Goal: Task Accomplishment & Management: Manage account settings

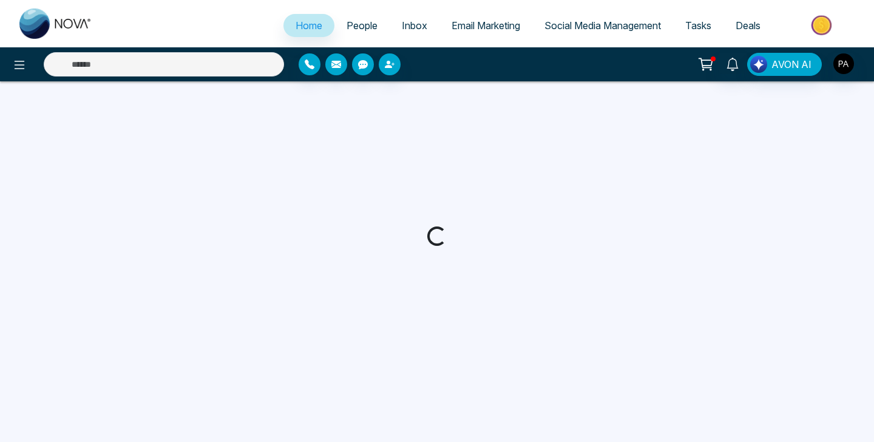
select select "*"
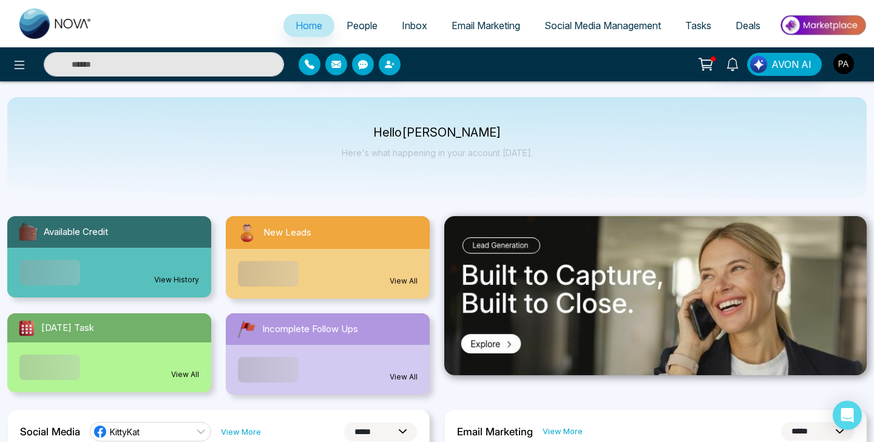
click at [844, 69] on img "button" at bounding box center [844, 63] width 21 height 21
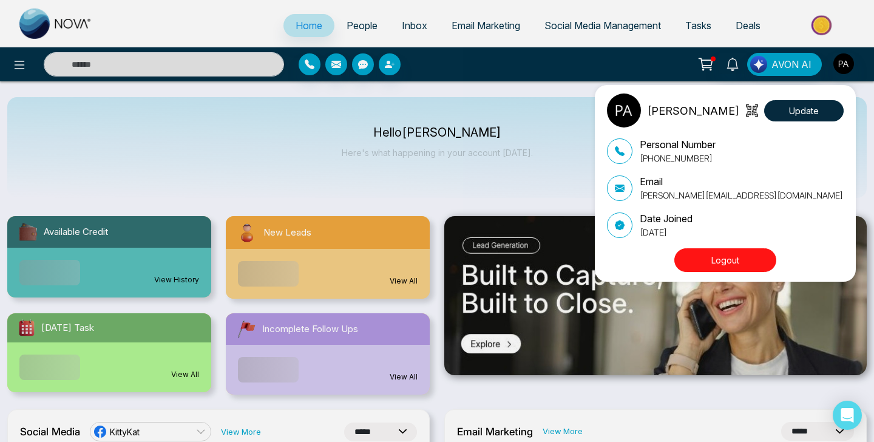
click at [713, 268] on button "Logout" at bounding box center [726, 260] width 102 height 24
